Goal: Task Accomplishment & Management: Complete application form

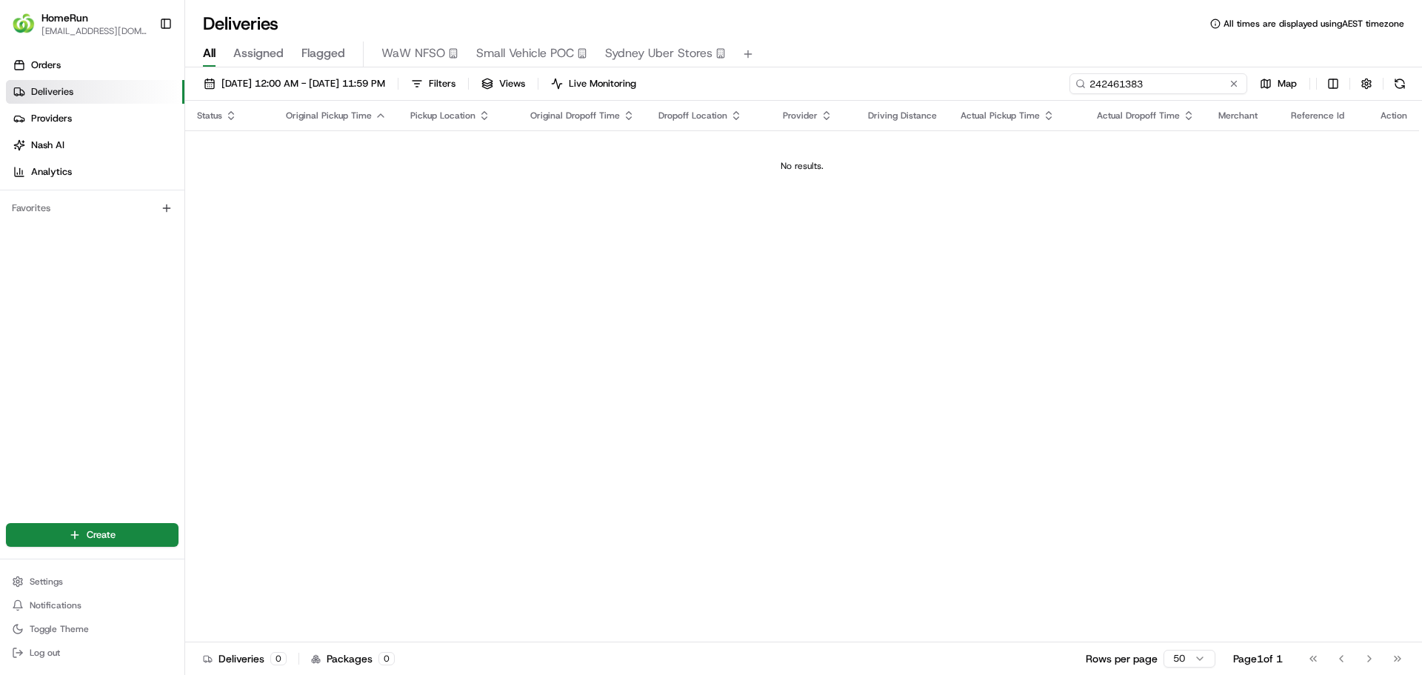
click at [1205, 84] on input "242461383" at bounding box center [1159, 83] width 178 height 21
type input "2"
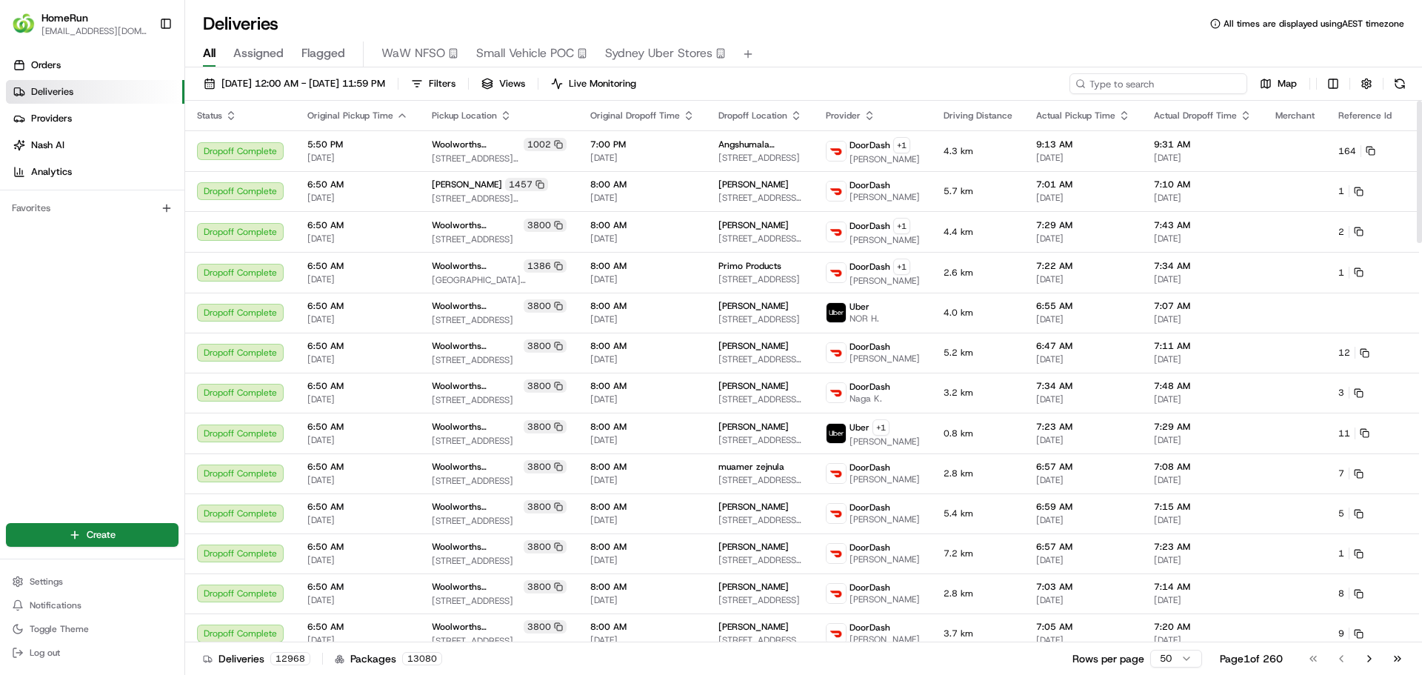
click at [1194, 84] on input at bounding box center [1159, 83] width 178 height 21
paste input "265490566"
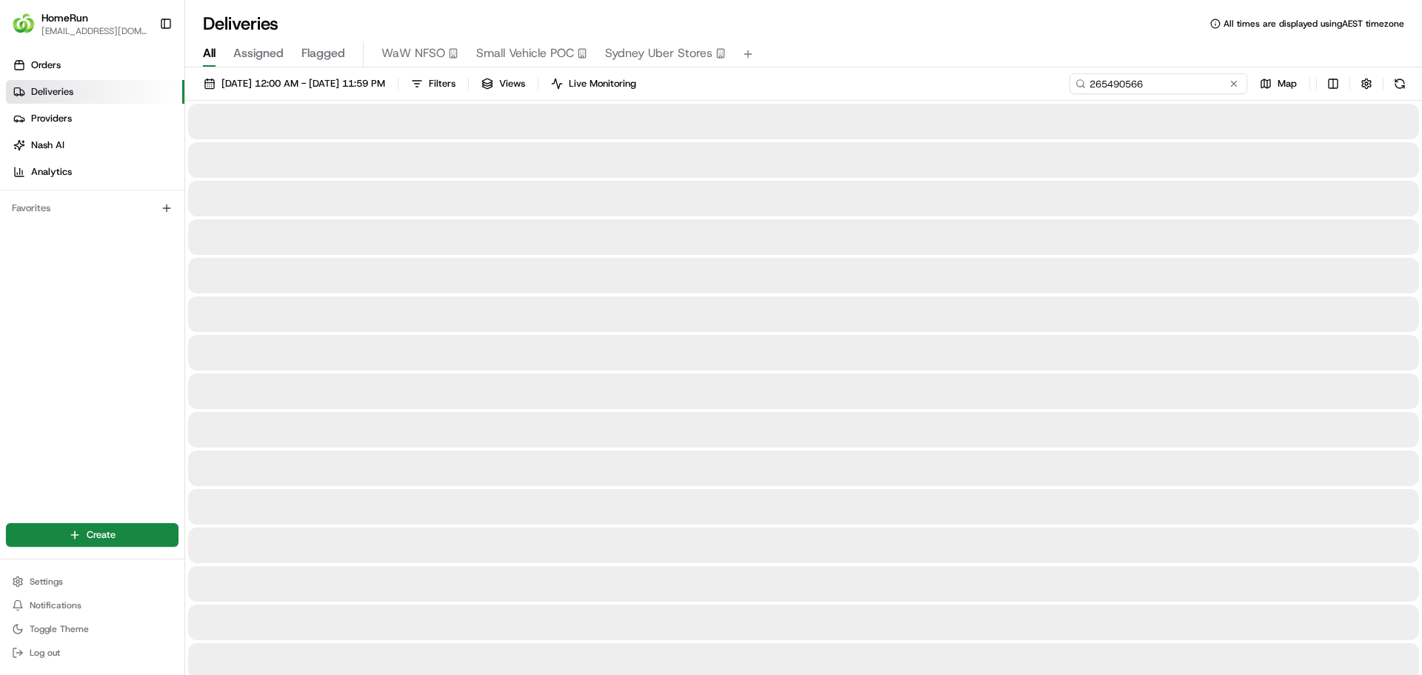
click at [1187, 84] on input "265490566" at bounding box center [1159, 83] width 178 height 21
type input "265490566"
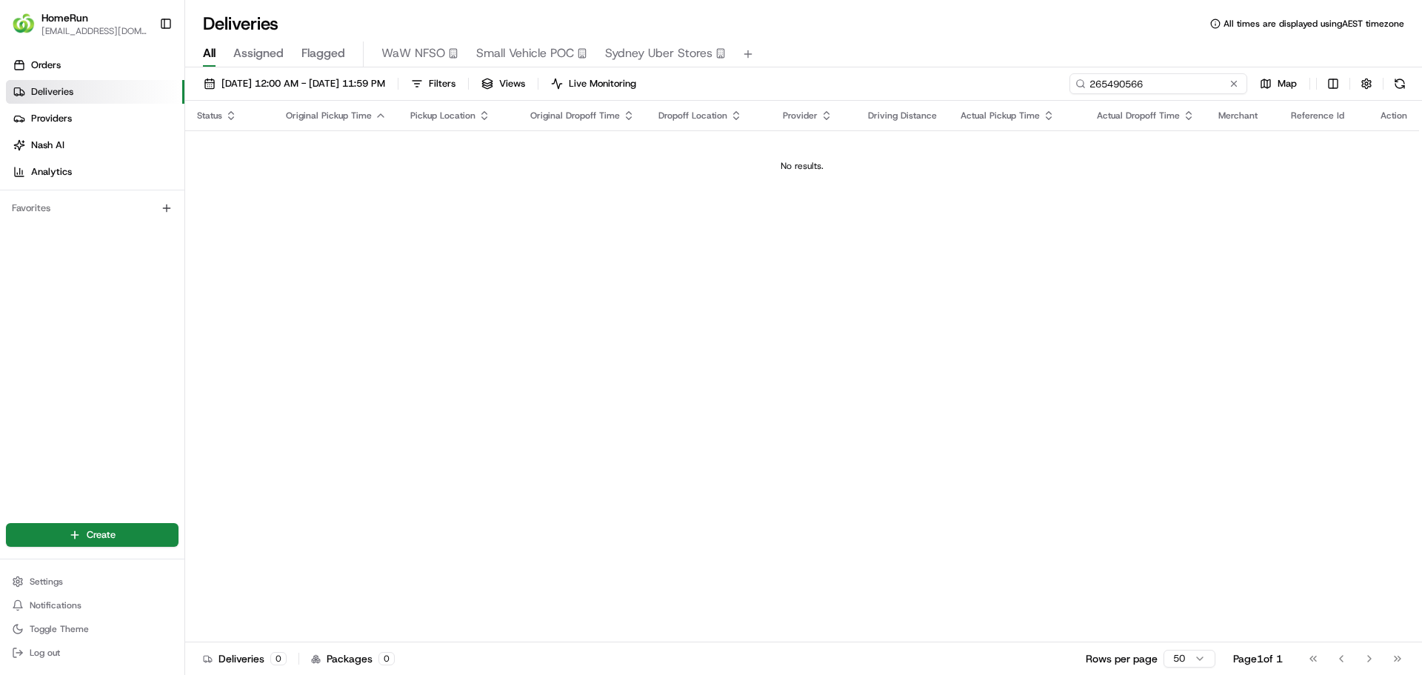
click at [1187, 84] on input "265490566" at bounding box center [1159, 83] width 178 height 21
click at [385, 79] on span "[DATE] 12:00 AM - [DATE] 11:59 PM" at bounding box center [303, 83] width 164 height 13
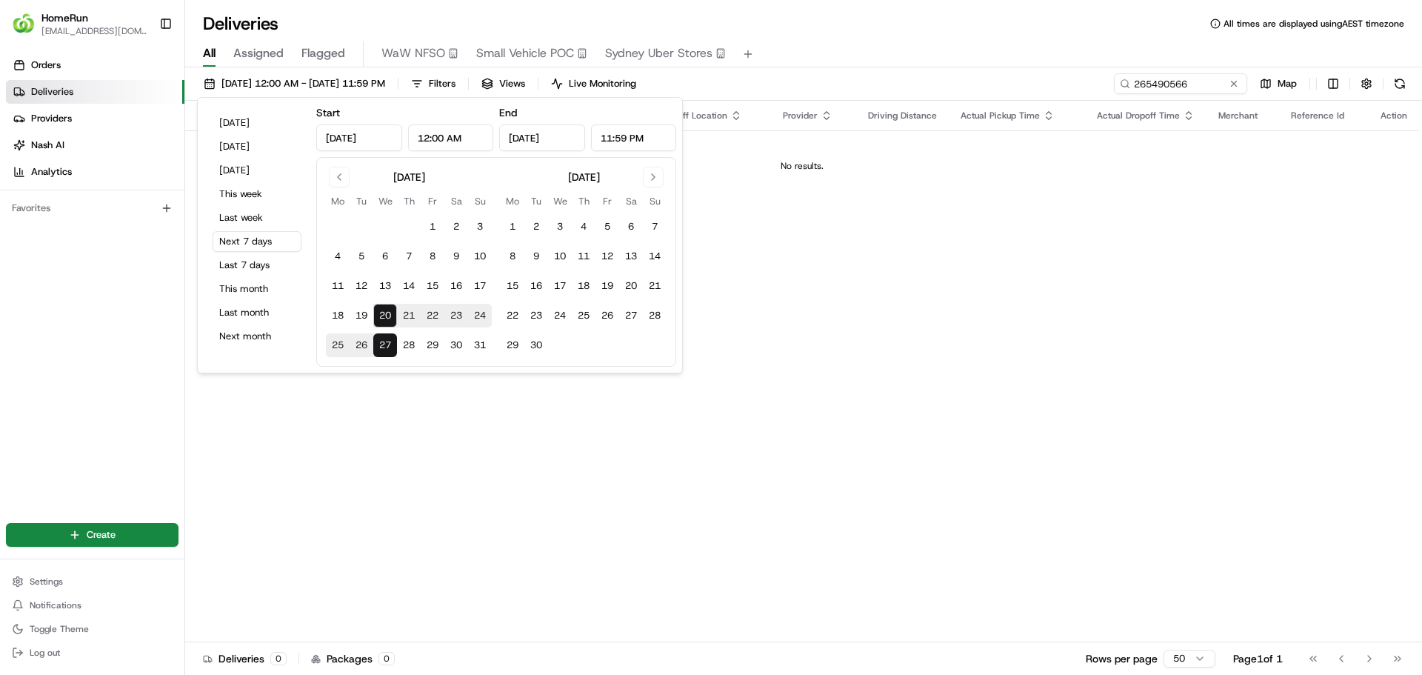
click at [372, 139] on input "[DATE]" at bounding box center [359, 137] width 86 height 27
click at [360, 312] on button "19" at bounding box center [362, 316] width 24 height 24
type input "[DATE]"
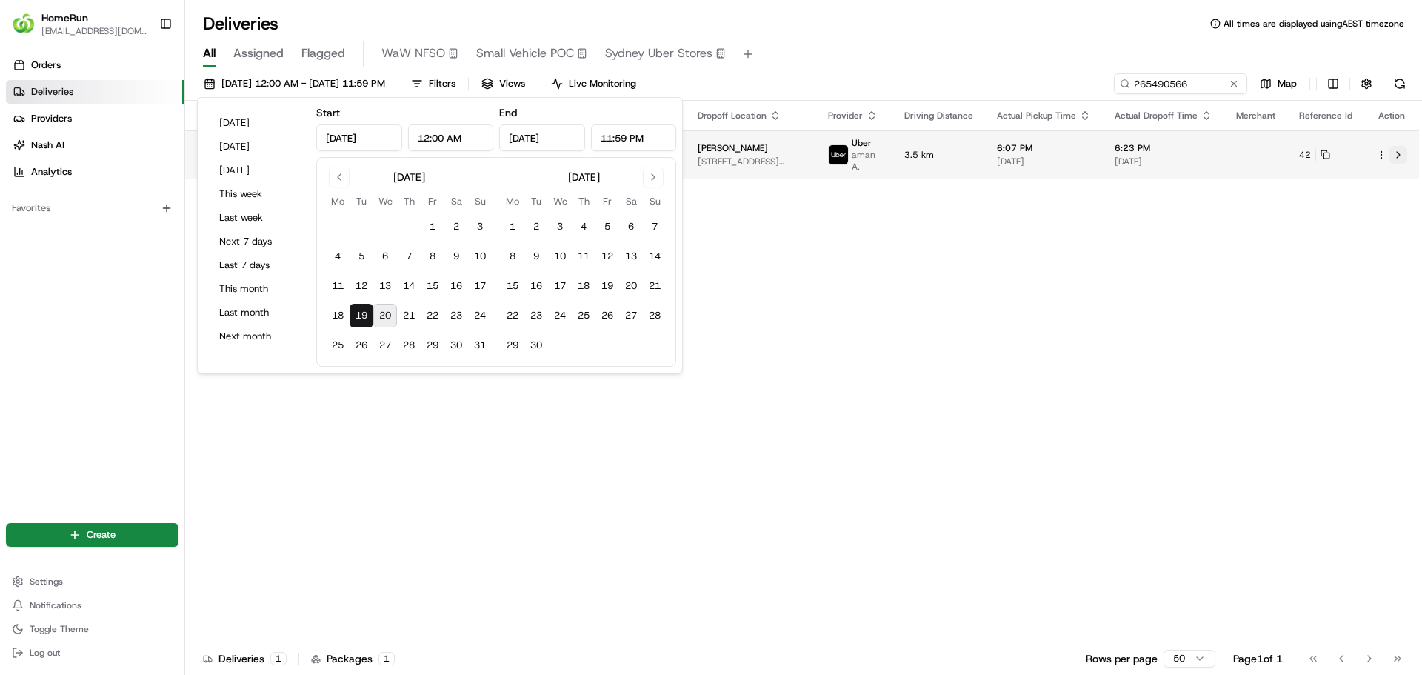
click at [1397, 155] on button at bounding box center [1399, 155] width 18 height 18
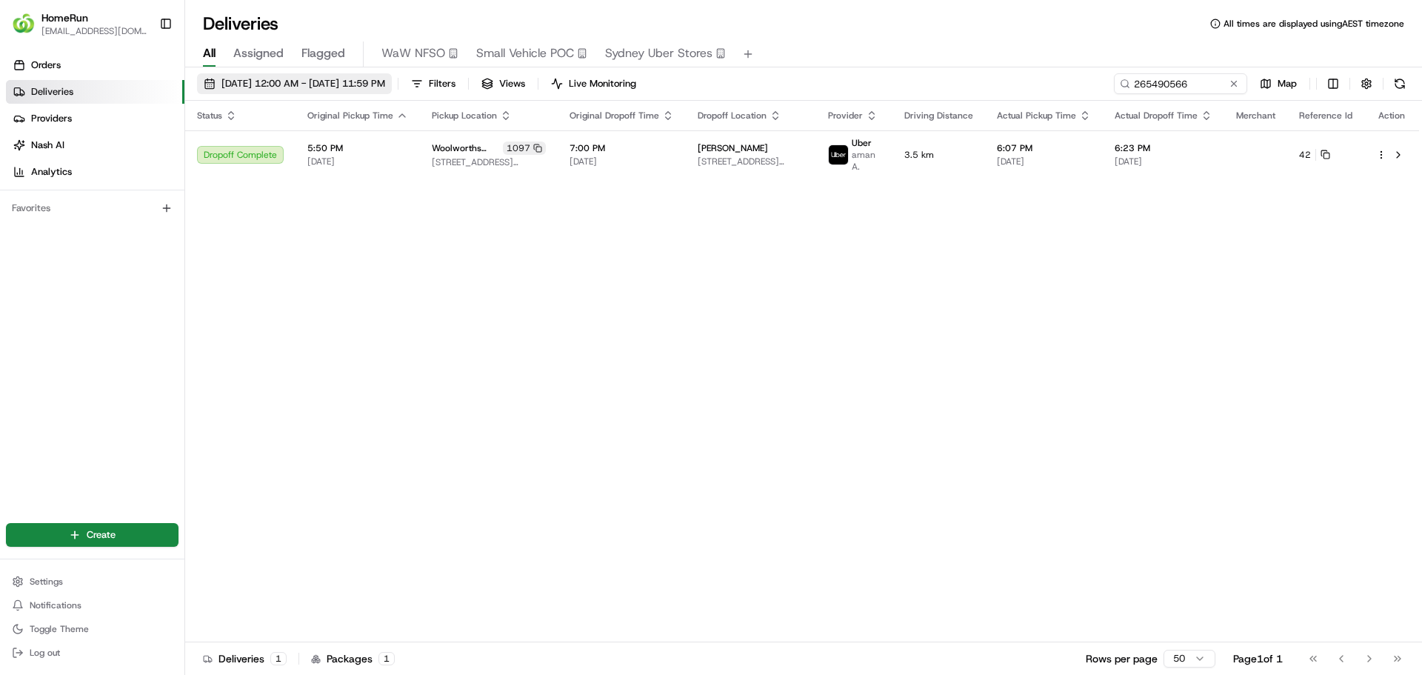
click at [324, 88] on span "[DATE] 12:00 AM - [DATE] 11:59 PM" at bounding box center [303, 83] width 164 height 13
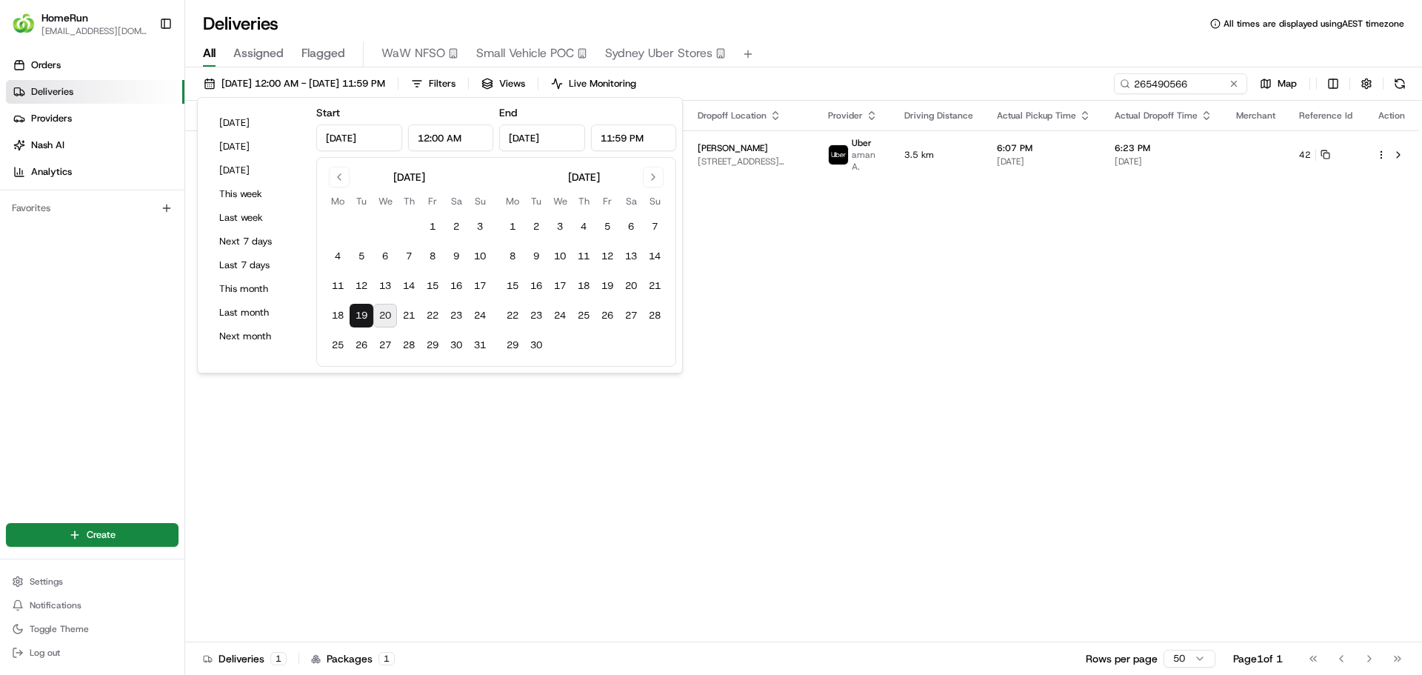
click at [387, 309] on button "20" at bounding box center [385, 316] width 24 height 24
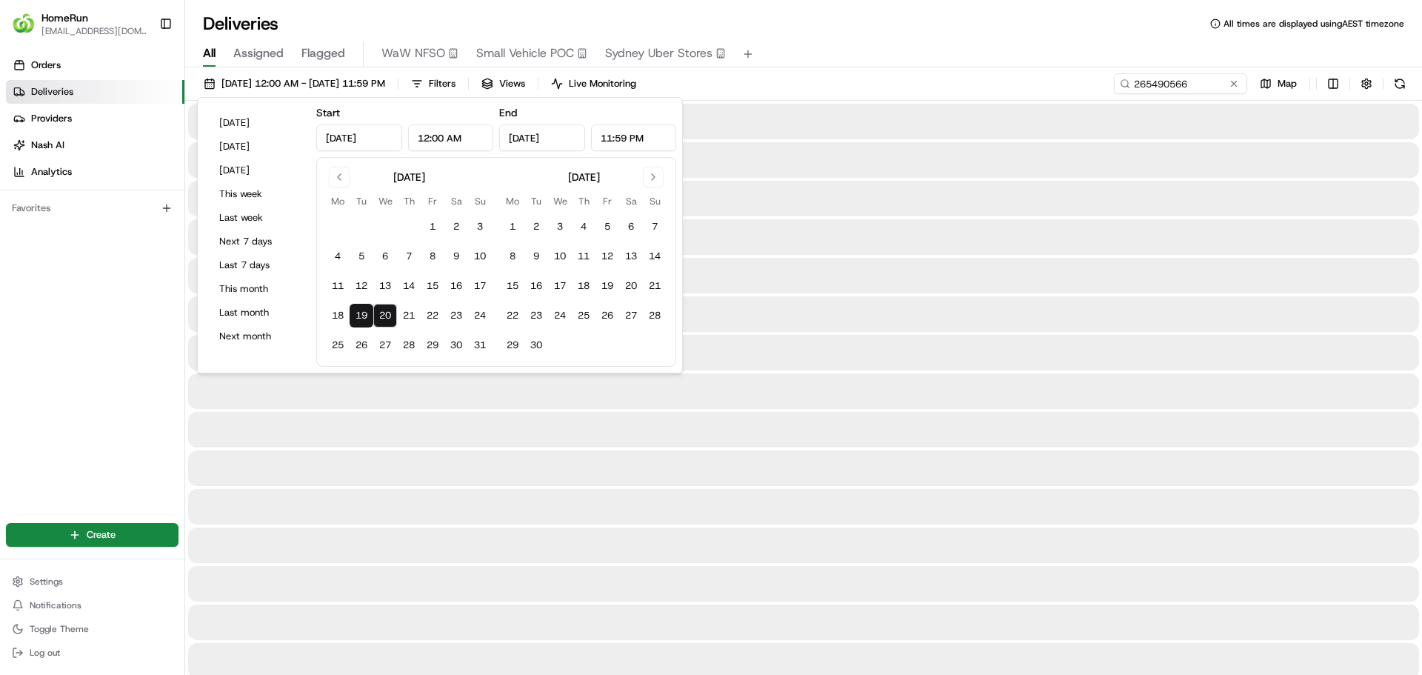
click at [381, 141] on input "[DATE]" at bounding box center [359, 137] width 86 height 27
click at [358, 315] on button "19" at bounding box center [362, 316] width 24 height 24
type input "[DATE]"
click at [366, 314] on button "19" at bounding box center [362, 316] width 24 height 24
click at [381, 314] on button "20" at bounding box center [385, 316] width 24 height 24
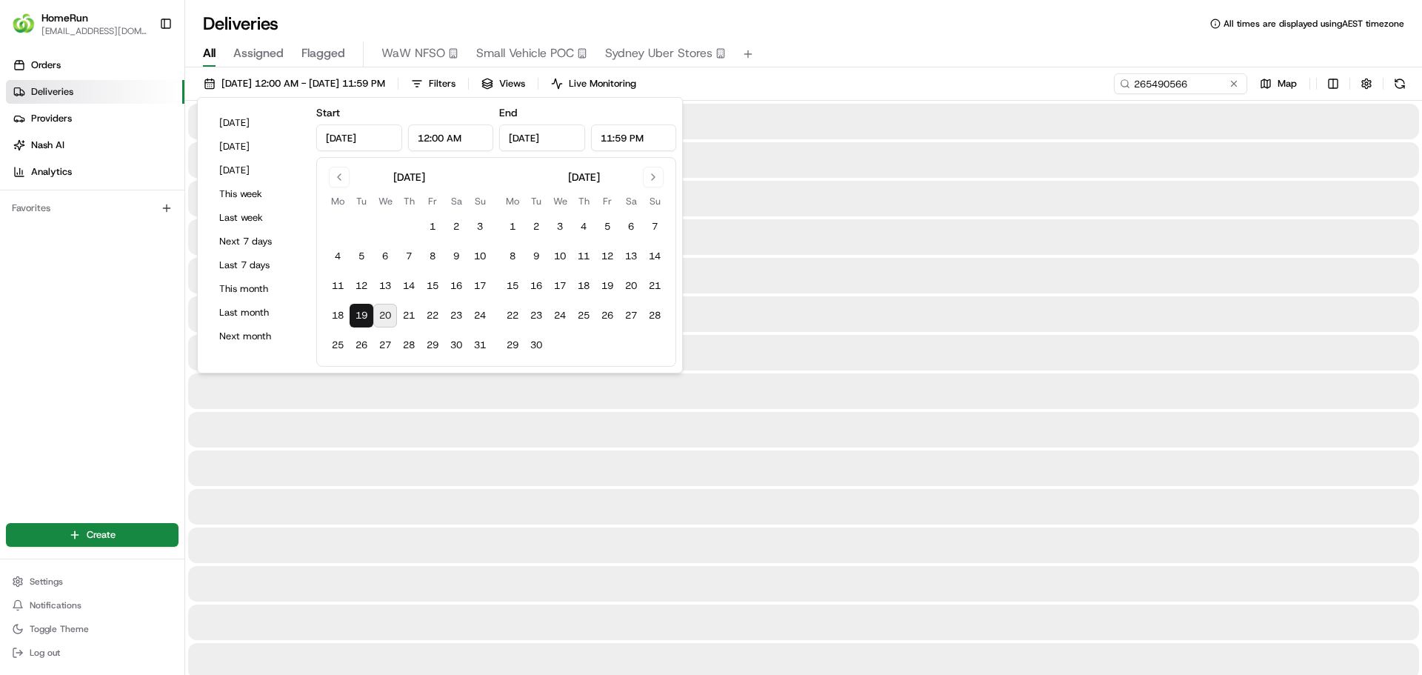
type input "[DATE]"
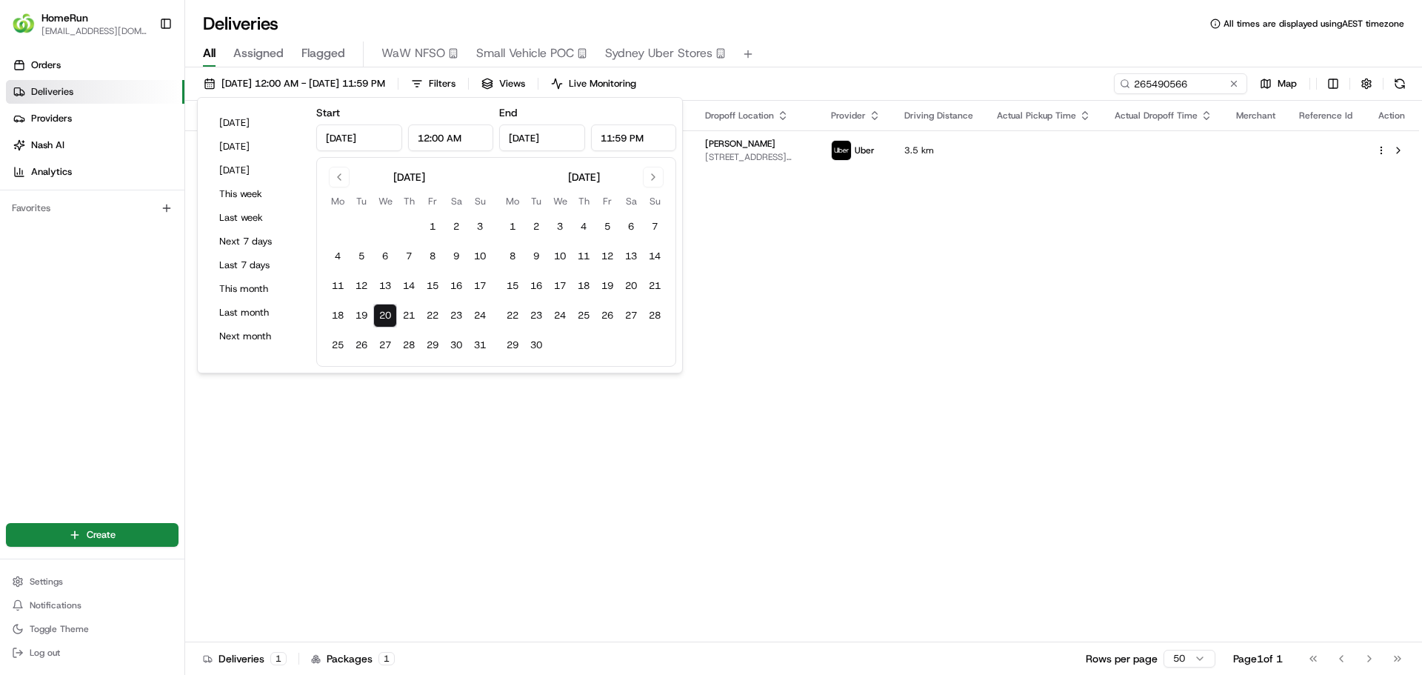
click at [767, 86] on div "[DATE] 12:00 AM - [DATE] 11:59 PM Filters Views Live Monitoring 265490566 Map" at bounding box center [803, 86] width 1237 height 27
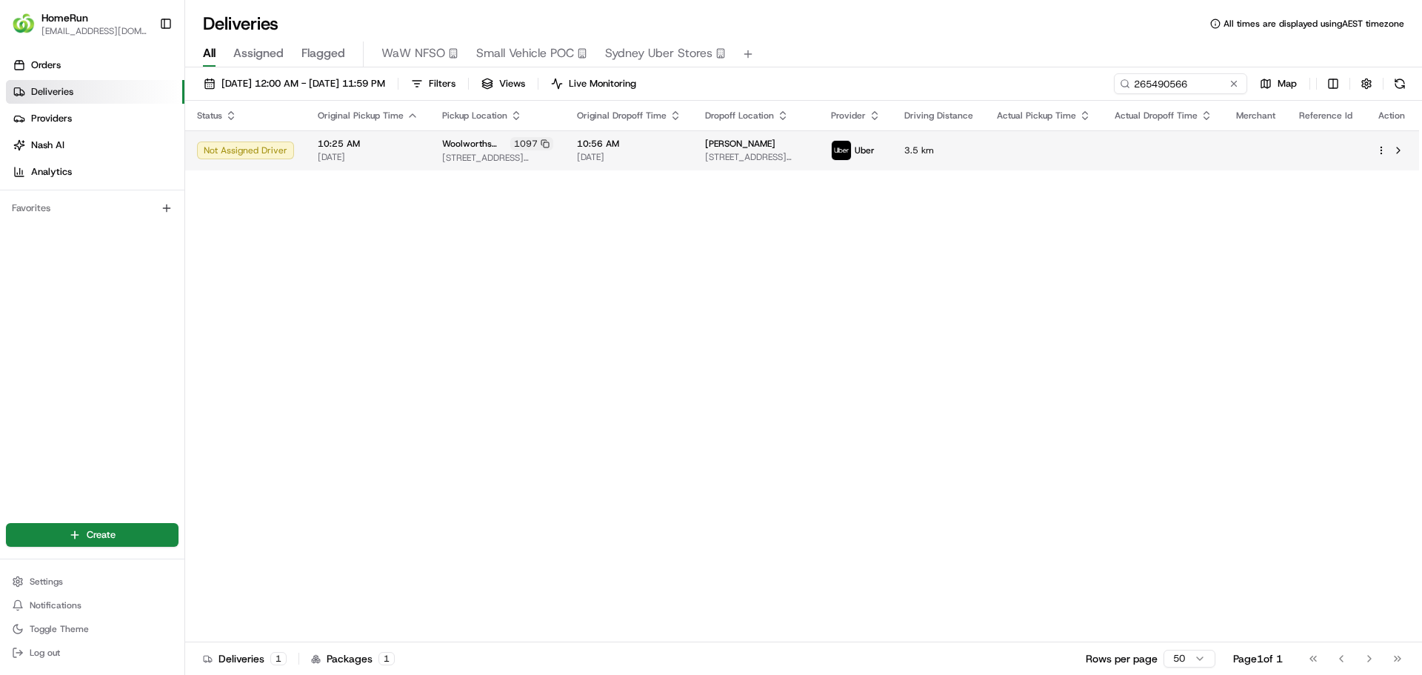
click at [1385, 151] on html "HomeRun [EMAIL_ADDRESS][DOMAIN_NAME] Toggle Sidebar Orders Deliveries Providers…" at bounding box center [711, 337] width 1422 height 675
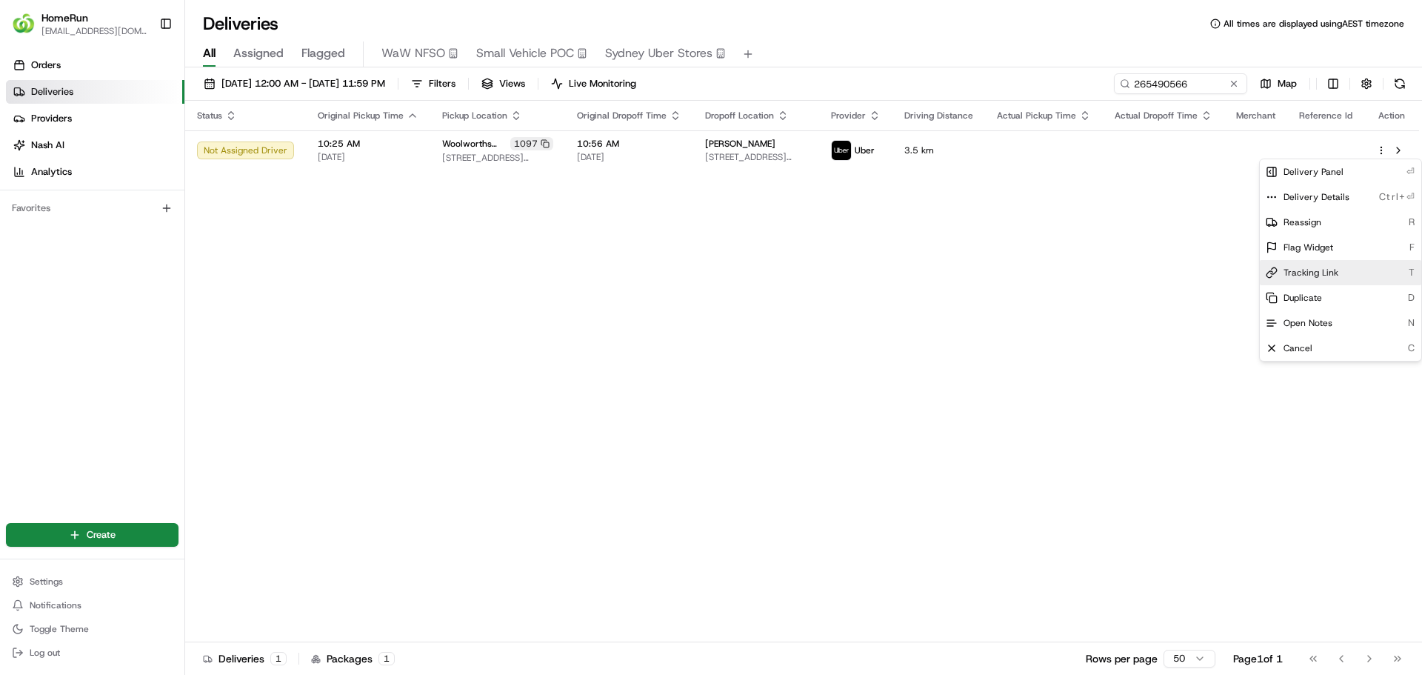
click at [1339, 275] on div "Tracking Link T" at bounding box center [1340, 272] width 161 height 25
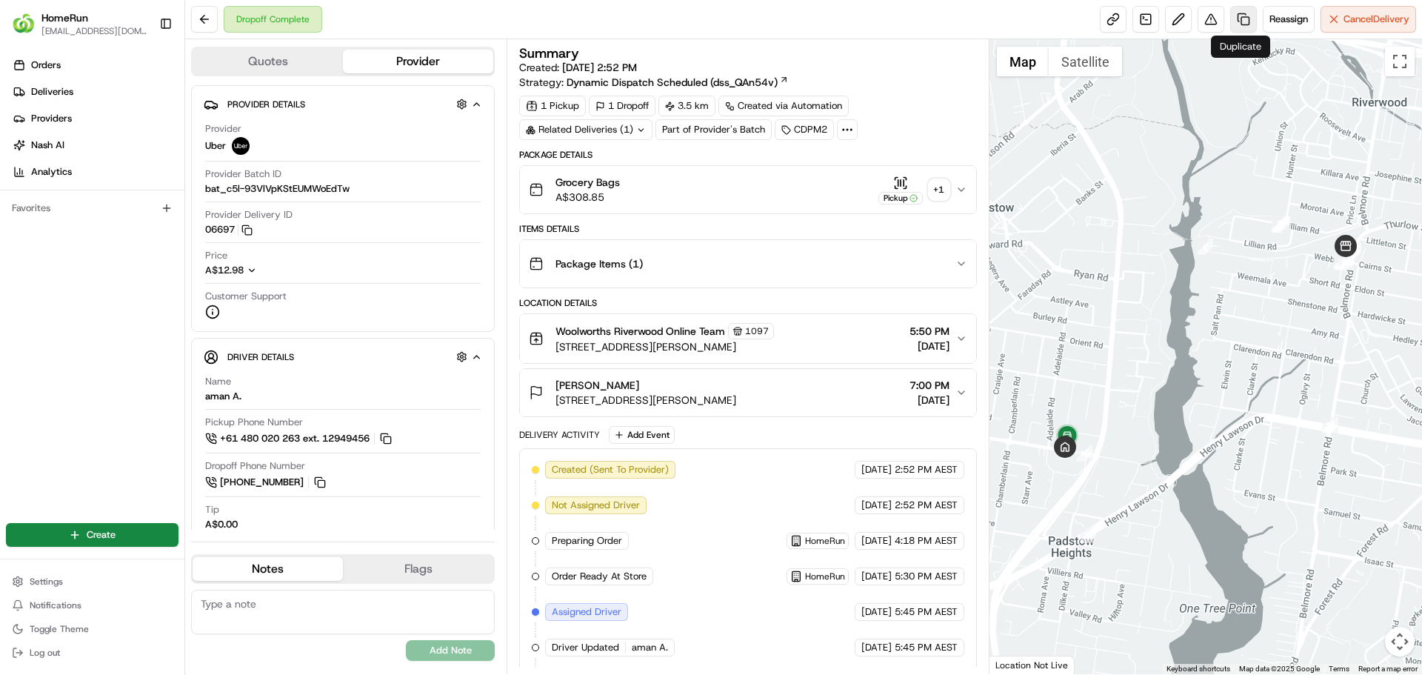
click at [1239, 21] on link at bounding box center [1243, 19] width 27 height 27
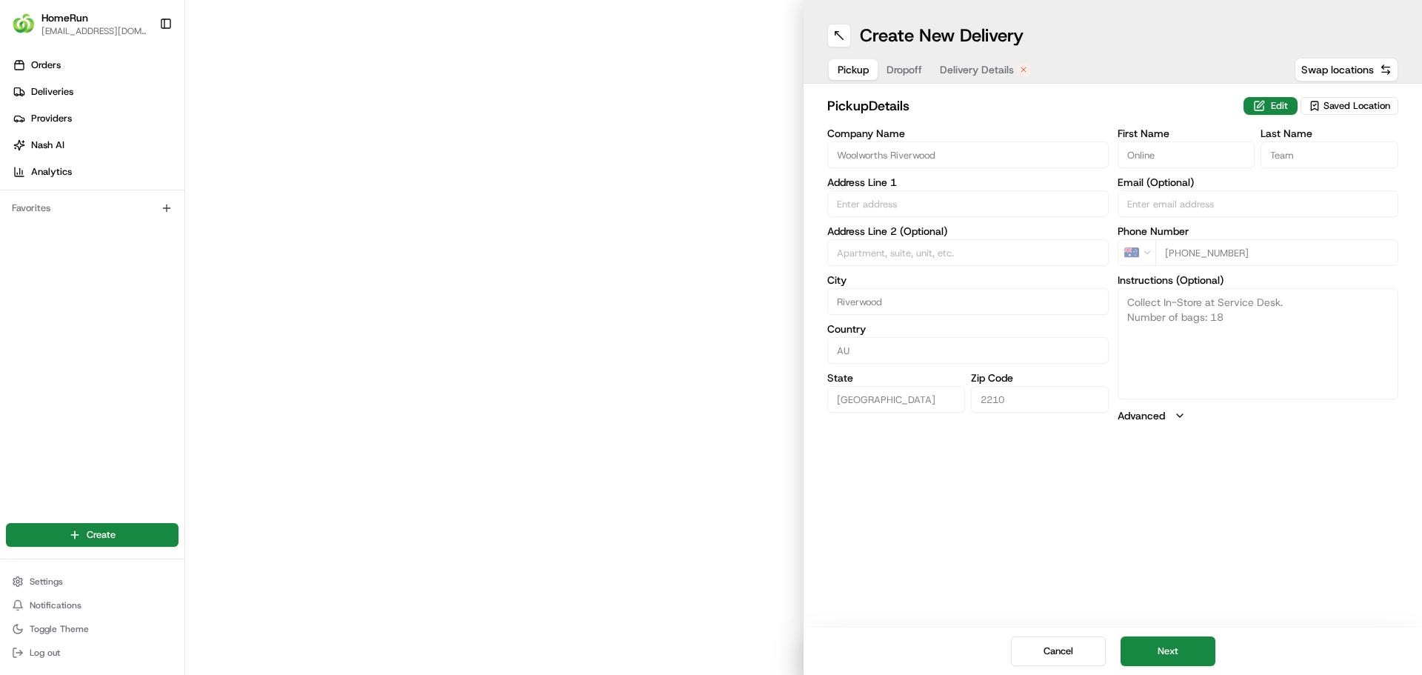
type input "247 Belmore Road"
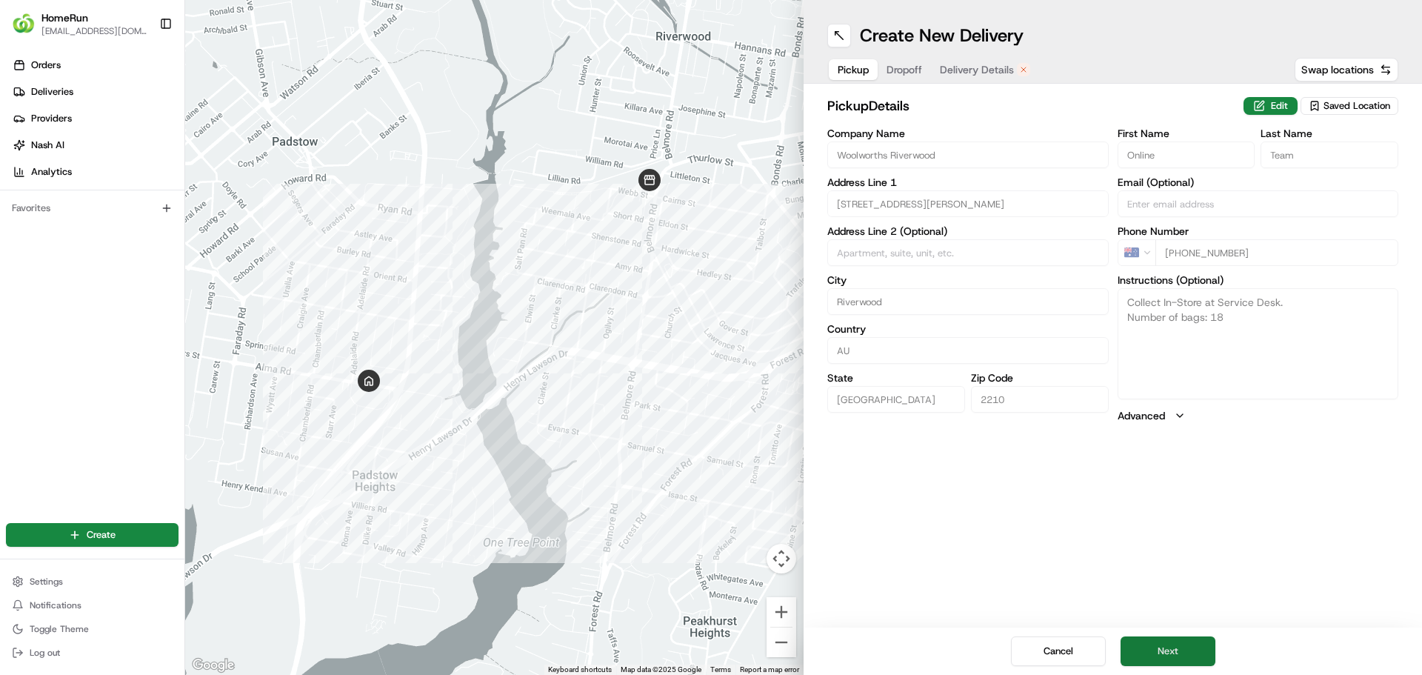
click at [1156, 638] on button "Next" at bounding box center [1168, 651] width 95 height 30
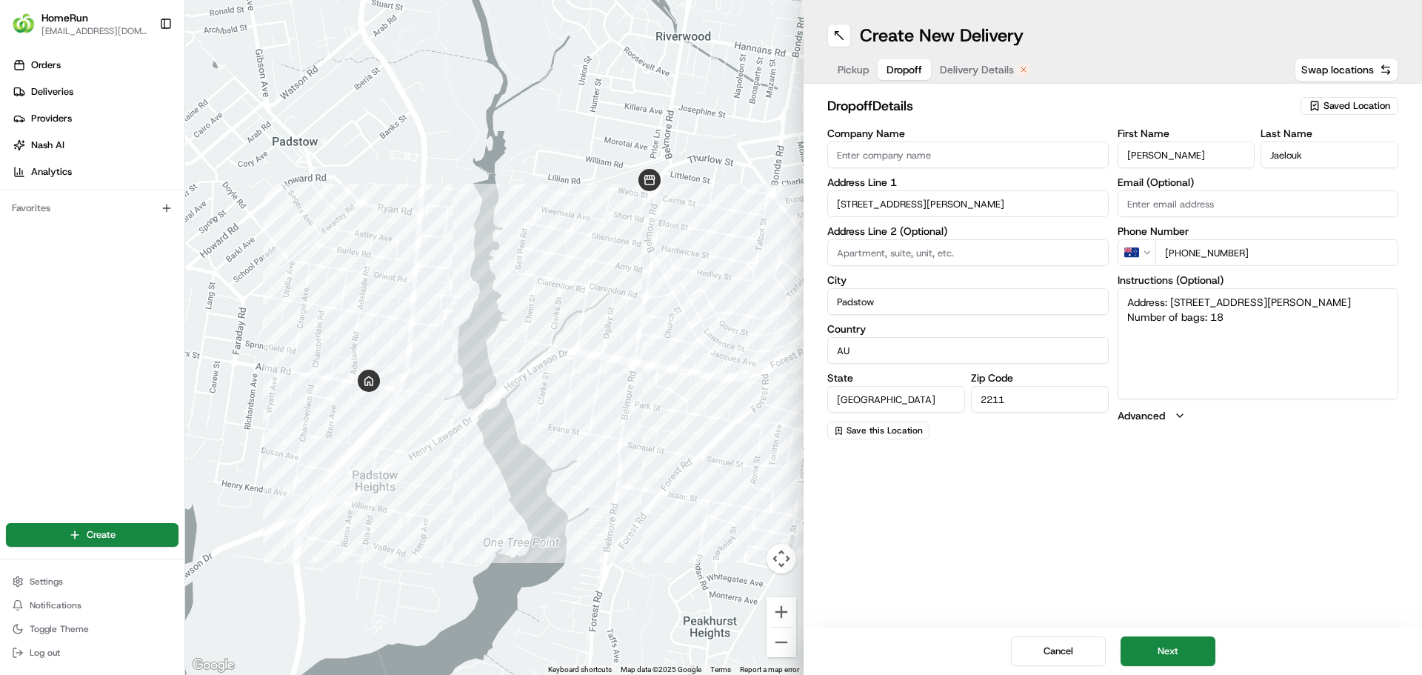
click at [1230, 320] on textarea "Address: 65 Alma Rd PADSTOW NSW Number of bags: 18" at bounding box center [1258, 343] width 281 height 111
type textarea "Address: 65 Alma Rd PADSTOW NSW Number of bags: 3 freezer bags (Please Ring the…"
click at [1161, 651] on button "Next" at bounding box center [1168, 651] width 95 height 30
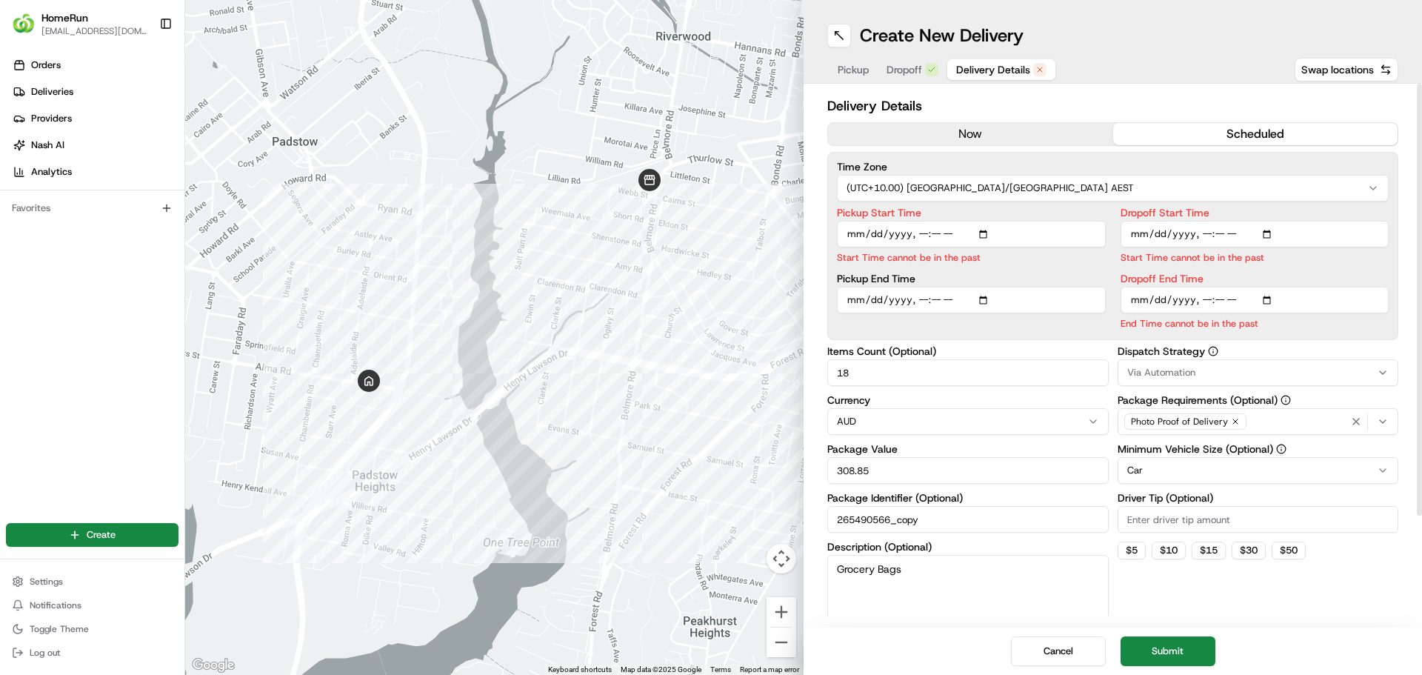
click at [982, 235] on input "Pickup Start Time" at bounding box center [971, 234] width 269 height 27
type input "2025-08-20T10:25"
click at [1049, 211] on label "Pickup Start Time" at bounding box center [971, 212] width 269 height 10
click at [1049, 221] on input "Pickup Start Time" at bounding box center [971, 234] width 269 height 27
click at [984, 282] on input "Pickup End Time" at bounding box center [971, 283] width 269 height 27
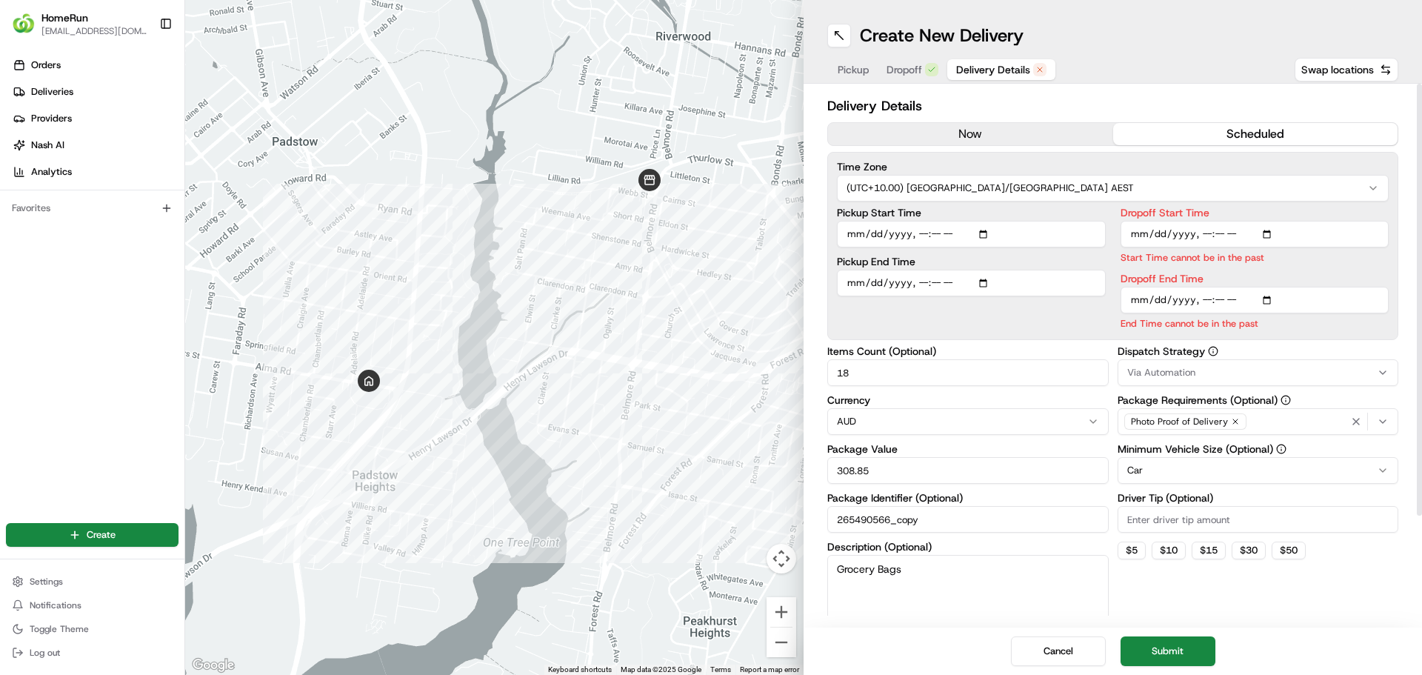
type input "2025-08-20T10:35"
click at [1096, 263] on label "Pickup End Time" at bounding box center [971, 261] width 269 height 10
click at [1096, 270] on input "Pickup End Time" at bounding box center [971, 283] width 269 height 27
click at [1267, 235] on input "Dropoff Start Time" at bounding box center [1255, 234] width 269 height 27
type input "2025-08-20T10:46"
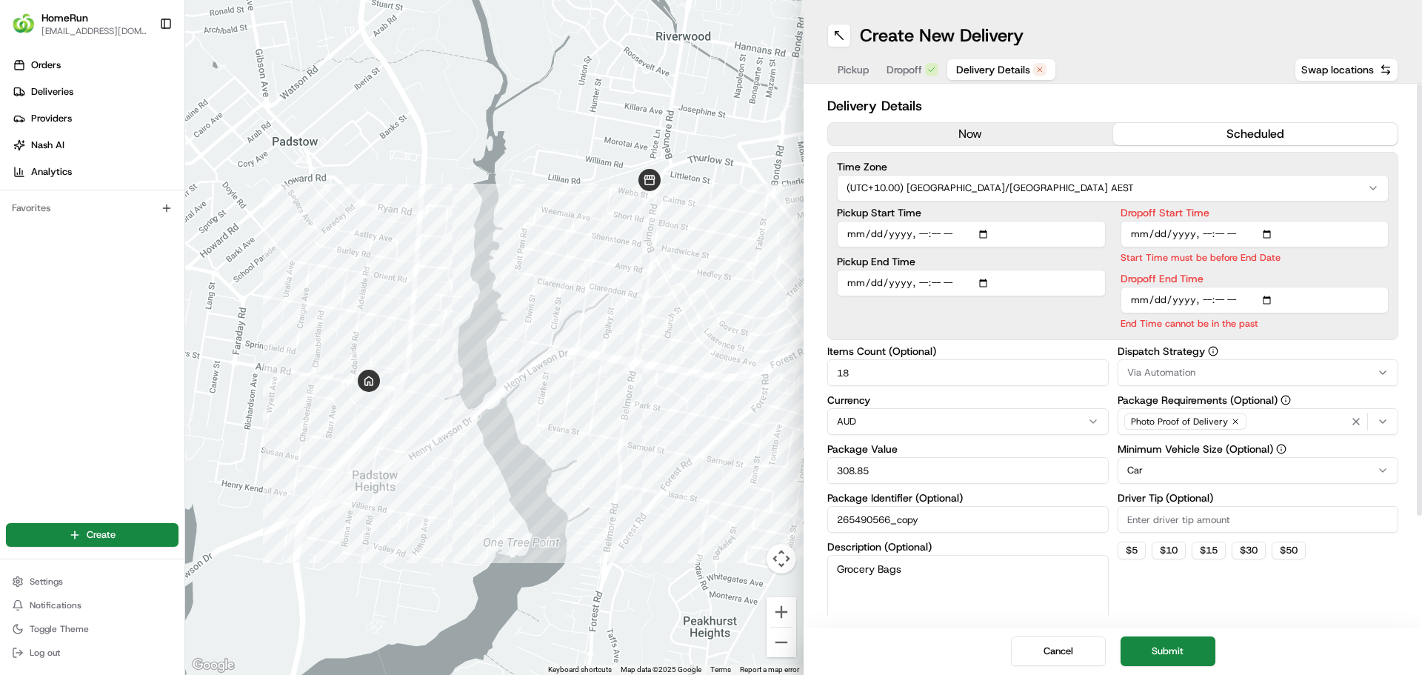
click at [1289, 203] on div "Time Zone (UTC+10.00) Australia/Sydney AEST Pickup Start Time Pickup End Time D…" at bounding box center [1112, 246] width 571 height 188
click at [1267, 297] on input "Dropoff End Time" at bounding box center [1255, 300] width 269 height 27
type input "2025-08-20T10:56"
click at [1351, 262] on p "Start Time must be before End Date" at bounding box center [1255, 257] width 269 height 14
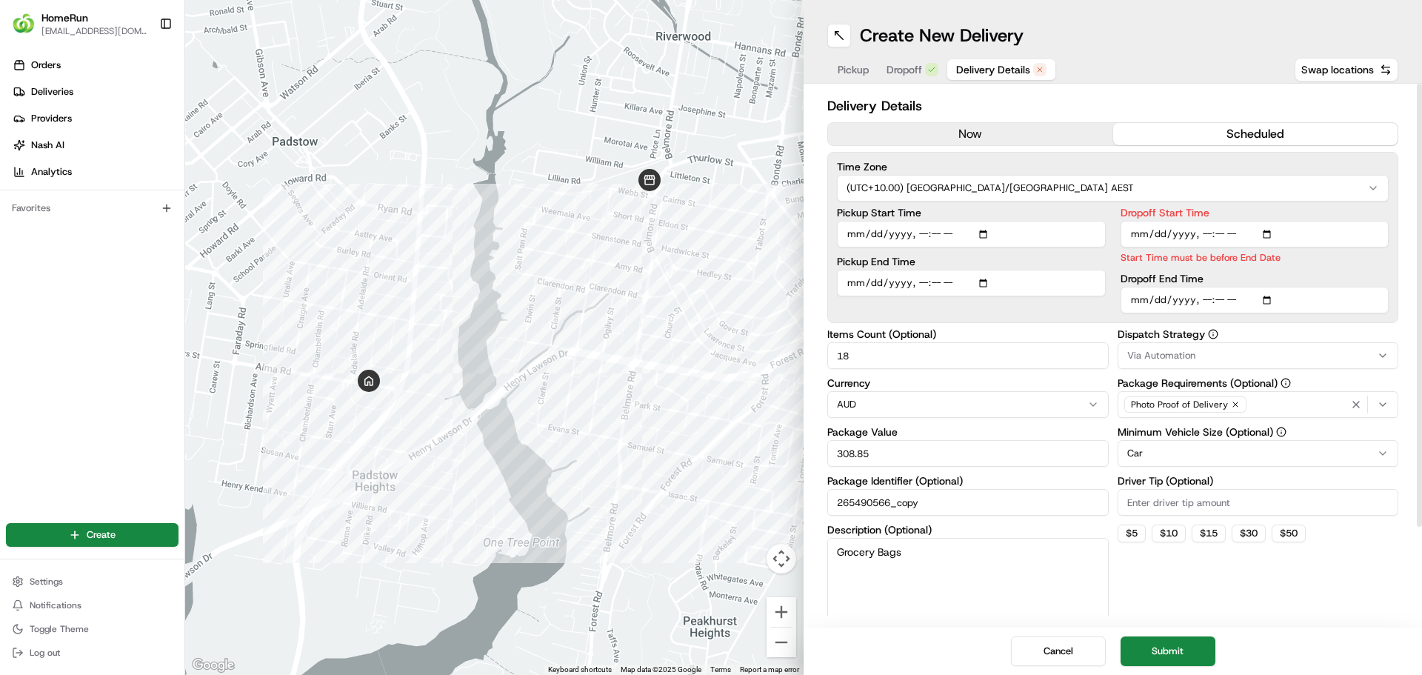
click at [1267, 233] on input "Dropoff Start Time" at bounding box center [1255, 234] width 269 height 27
type input "2025-08-20T10:47"
click at [1299, 213] on label "Dropoff Start Time" at bounding box center [1255, 212] width 269 height 10
click at [1299, 221] on input "Dropoff Start Time" at bounding box center [1255, 234] width 269 height 27
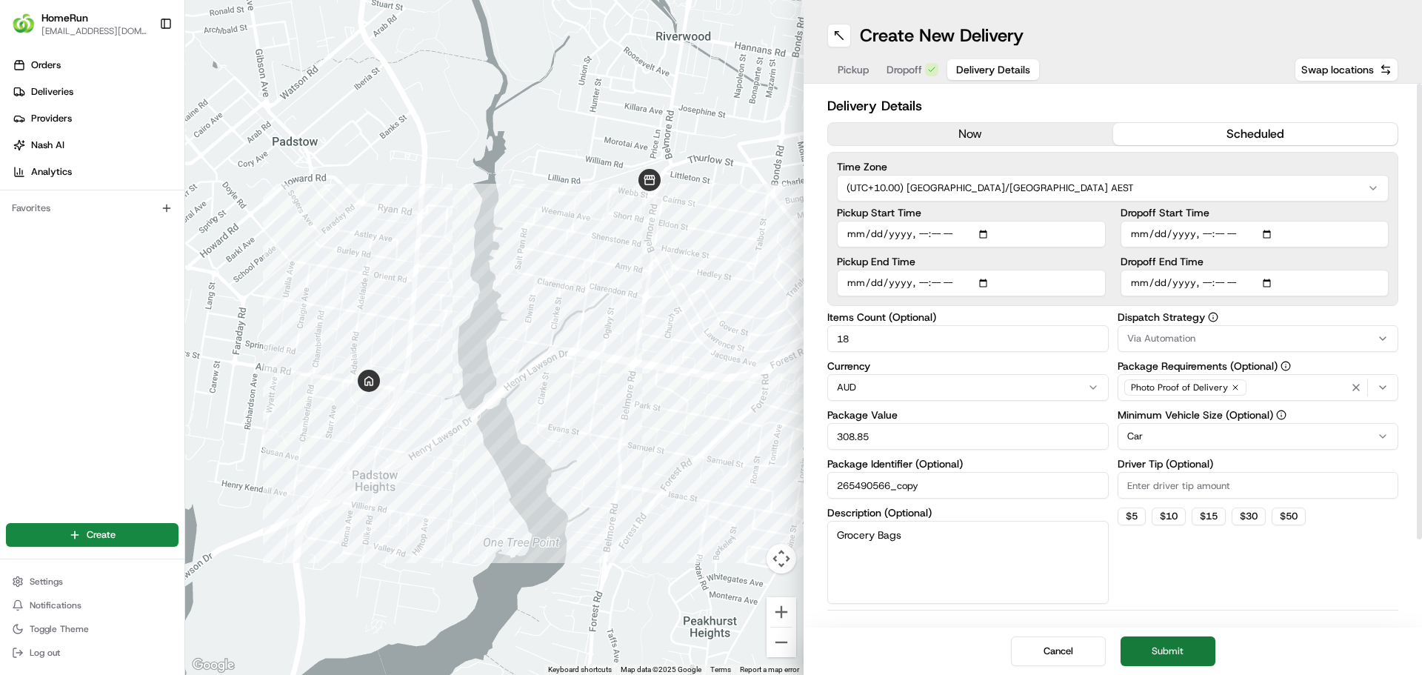
click at [1200, 649] on button "Submit" at bounding box center [1168, 651] width 95 height 30
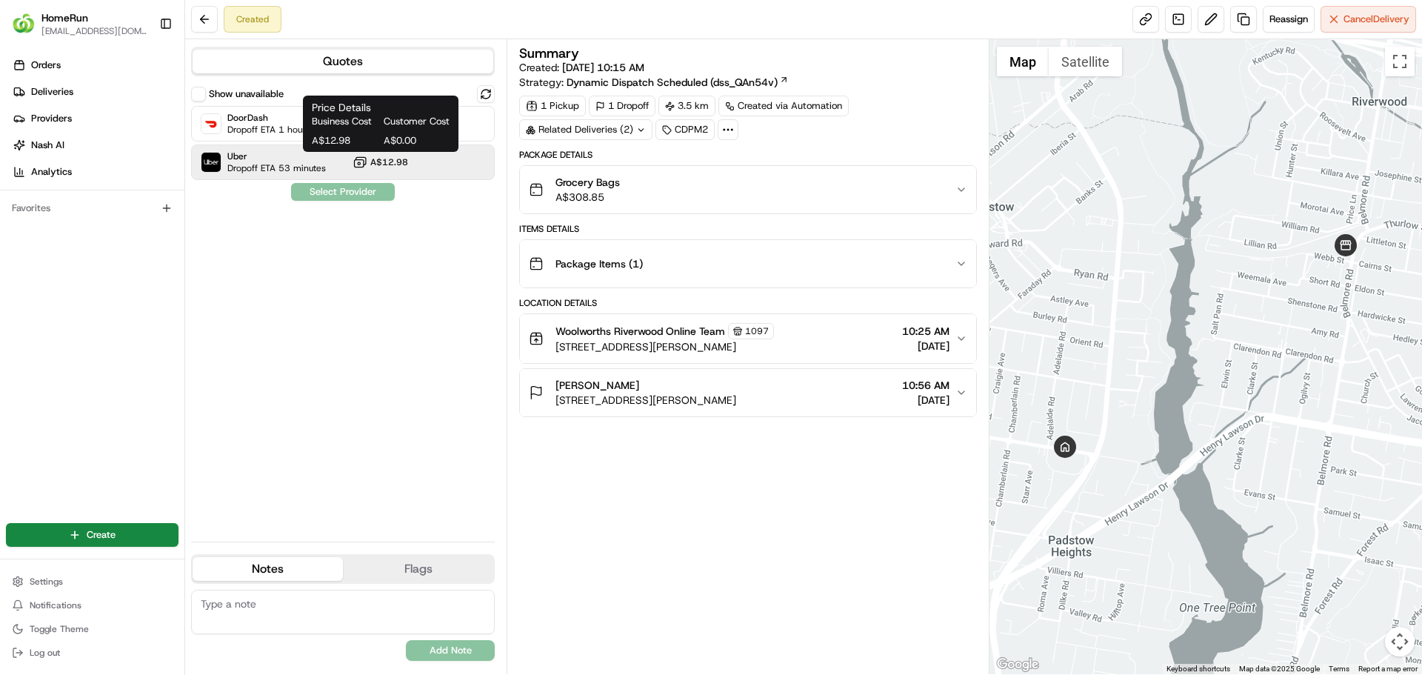
click at [387, 164] on span "A$12.98" at bounding box center [389, 162] width 38 height 12
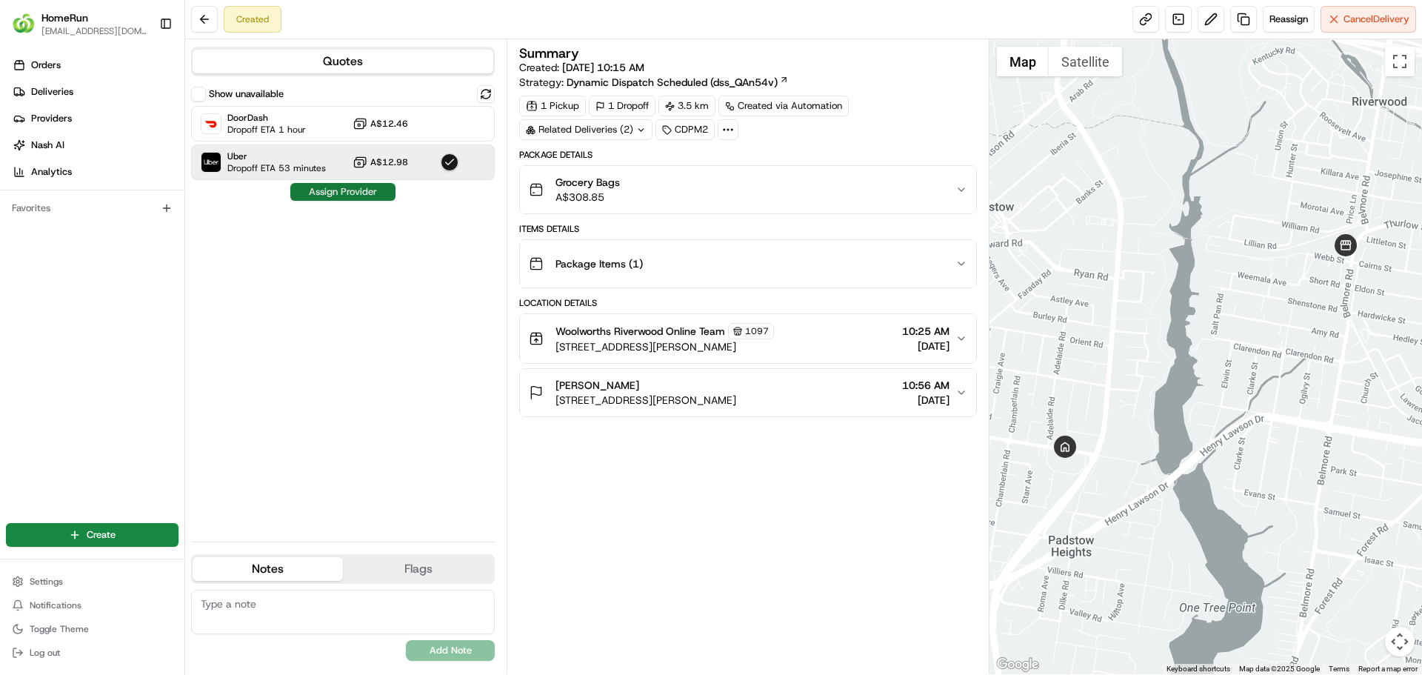
click at [376, 192] on button "Assign Provider" at bounding box center [342, 192] width 105 height 18
